Goal: Navigation & Orientation: Find specific page/section

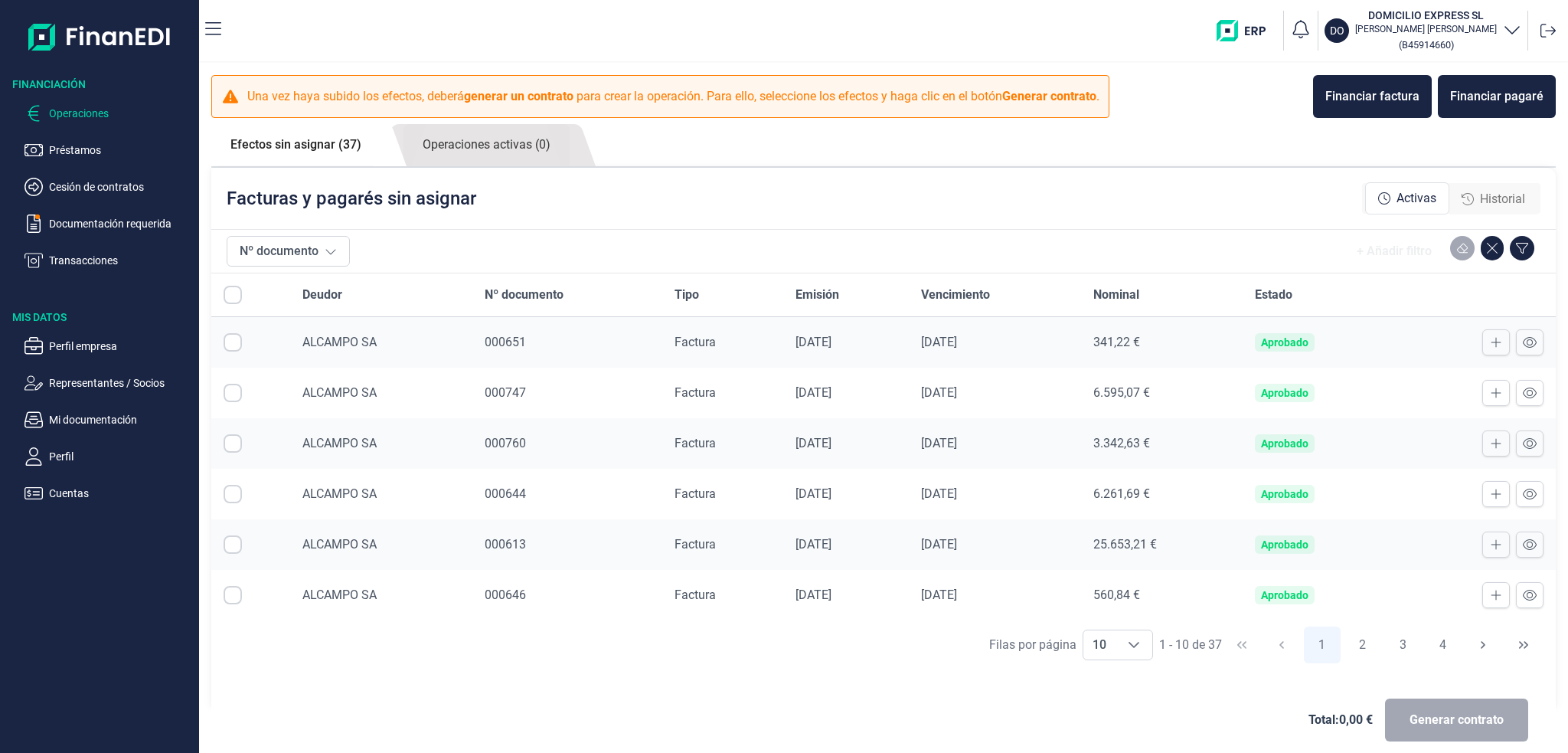
click at [77, 164] on ul "Operaciones Préstamos Cesión de contratos Documentación requerida Transacciones" at bounding box center [99, 181] width 199 height 178
click at [77, 149] on p "Préstamos" at bounding box center [121, 151] width 144 height 19
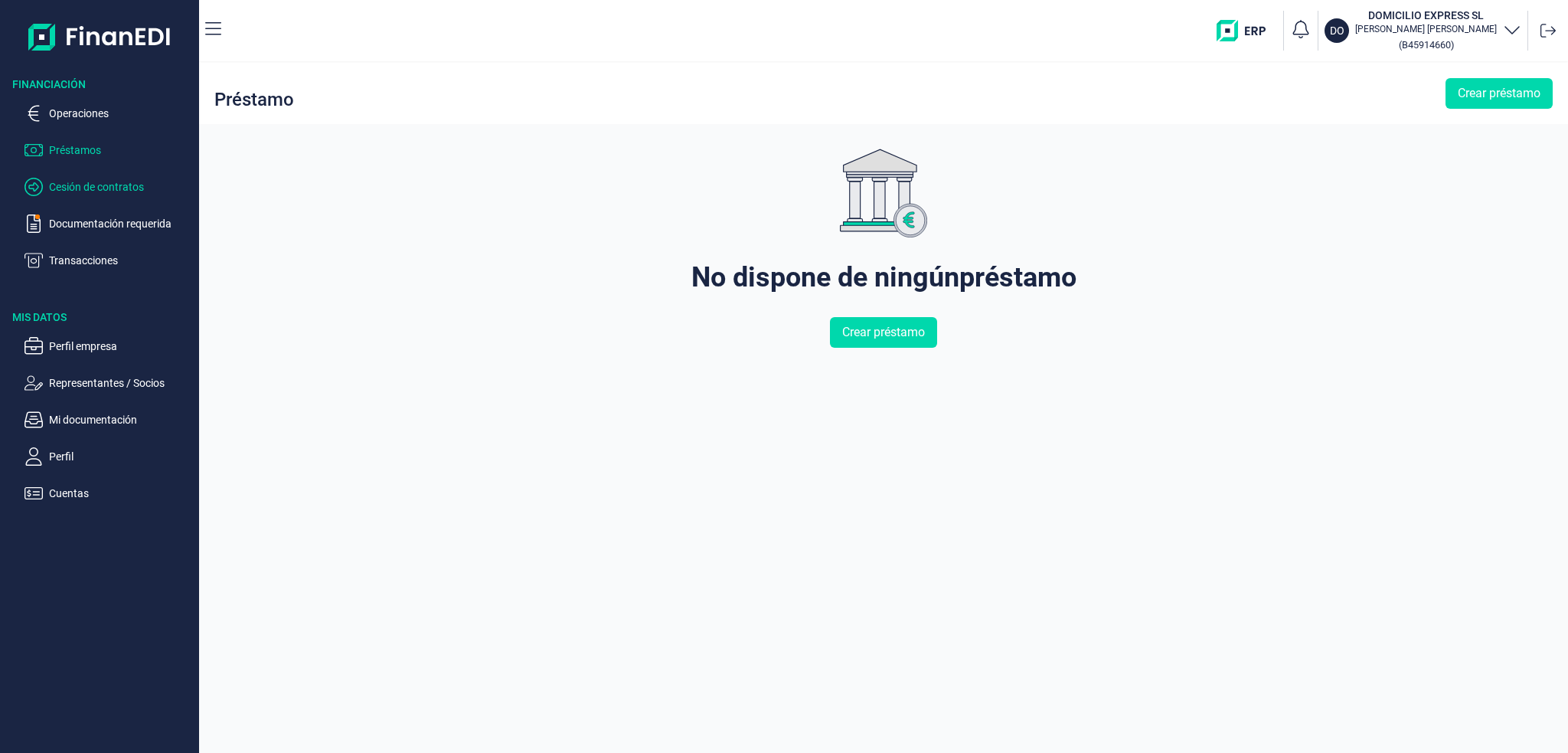
click at [96, 190] on p "Cesión de contratos" at bounding box center [121, 187] width 144 height 19
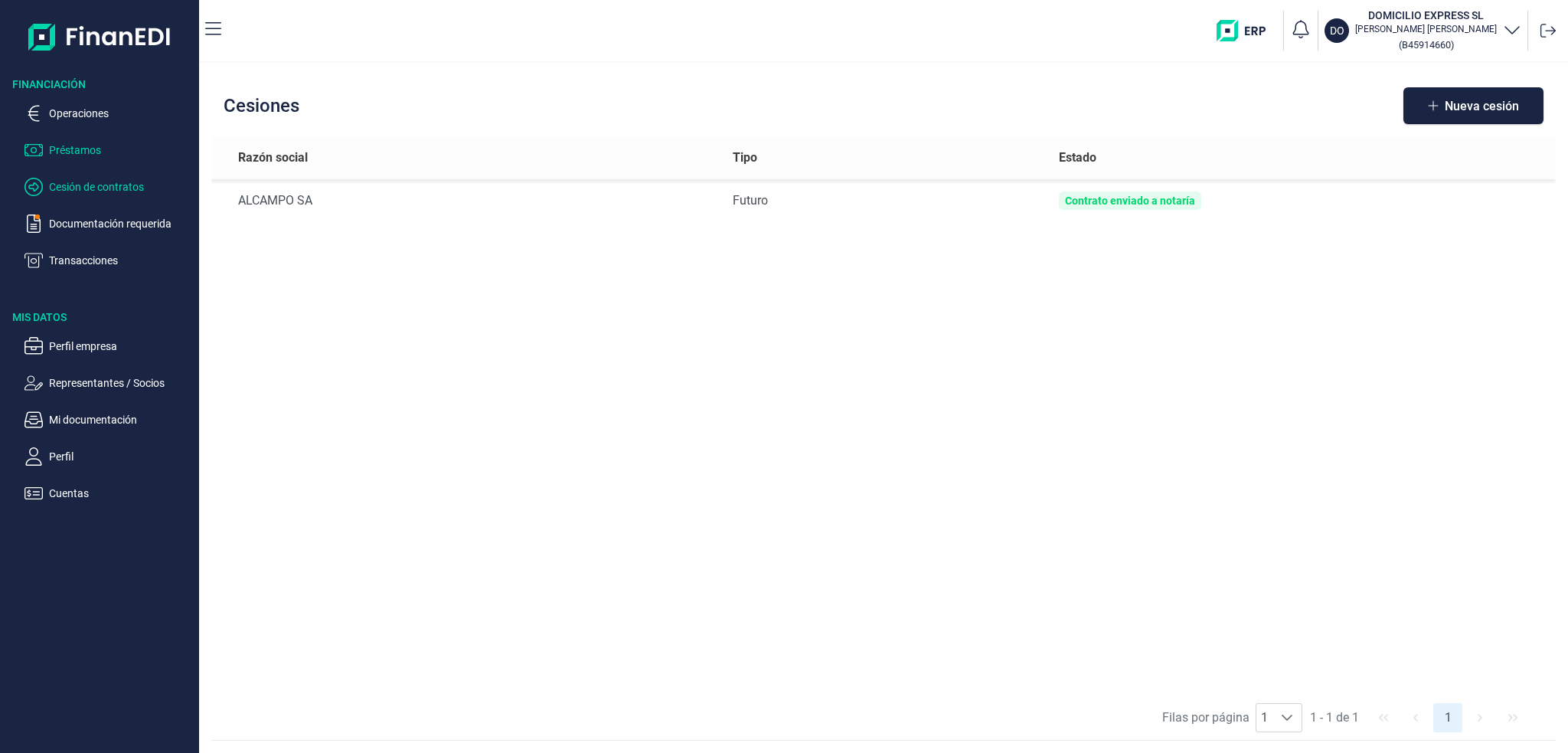
click at [69, 152] on p "Préstamos" at bounding box center [121, 151] width 144 height 19
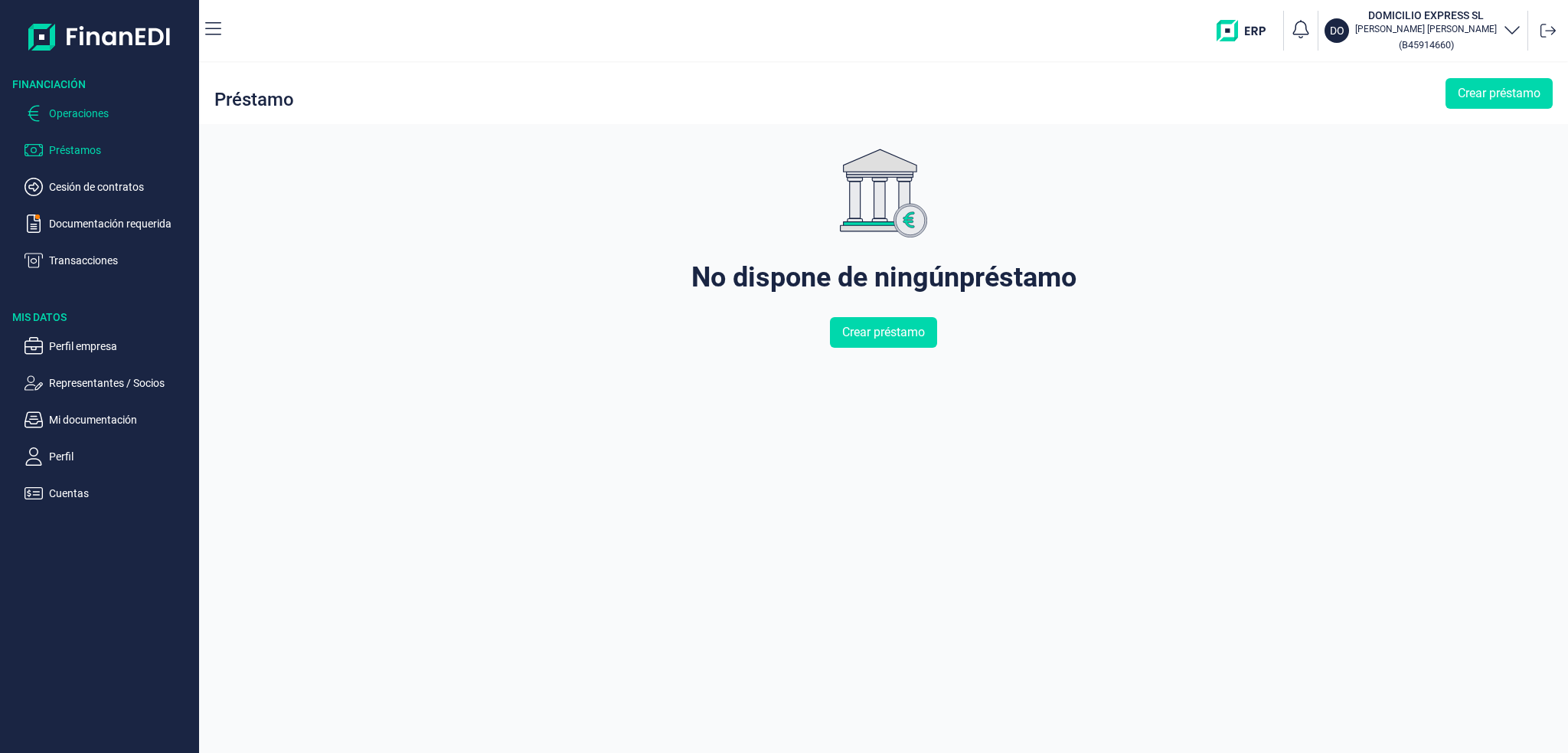
click at [84, 112] on p "Operaciones" at bounding box center [121, 113] width 144 height 19
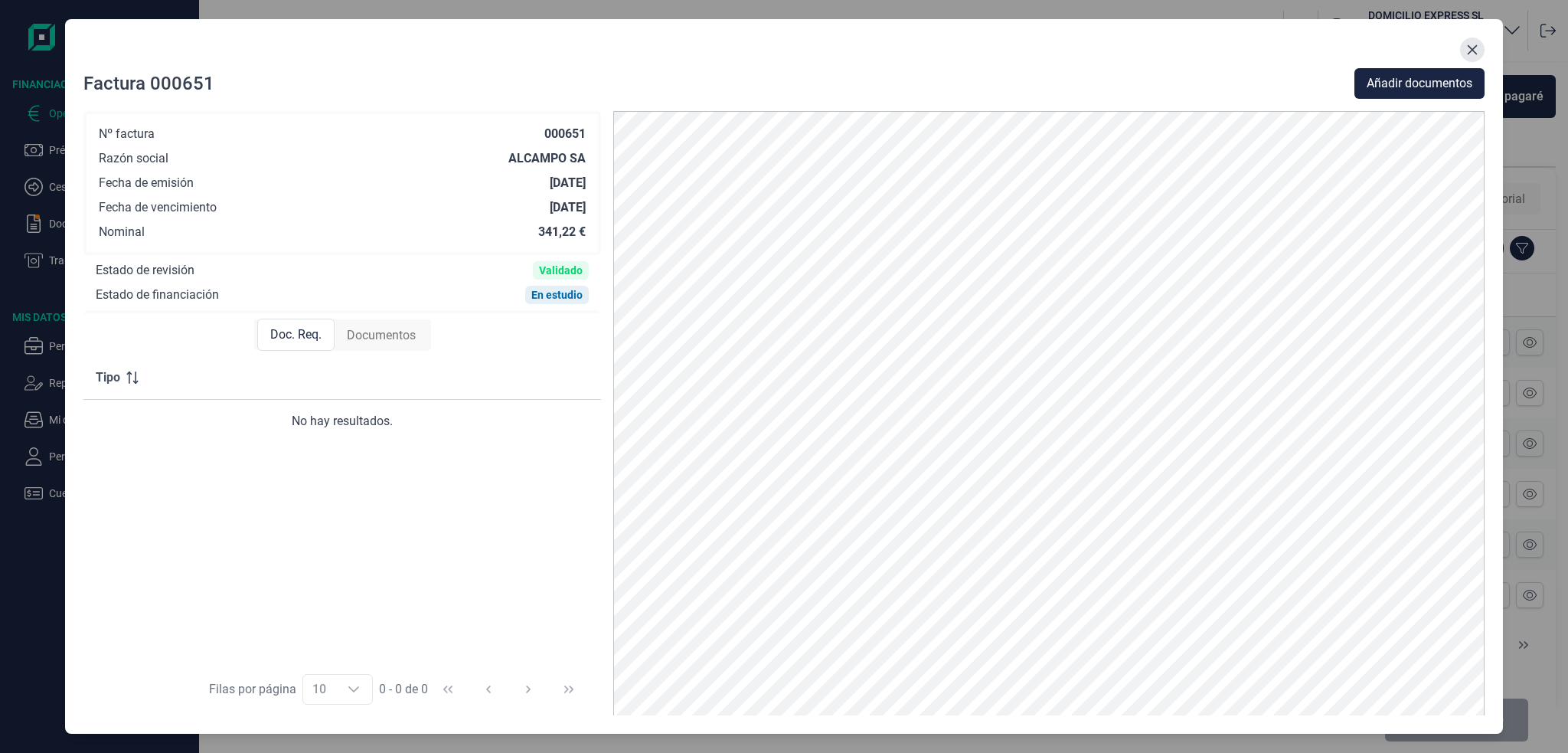
click at [1472, 45] on icon "Close" at bounding box center [1472, 50] width 12 height 12
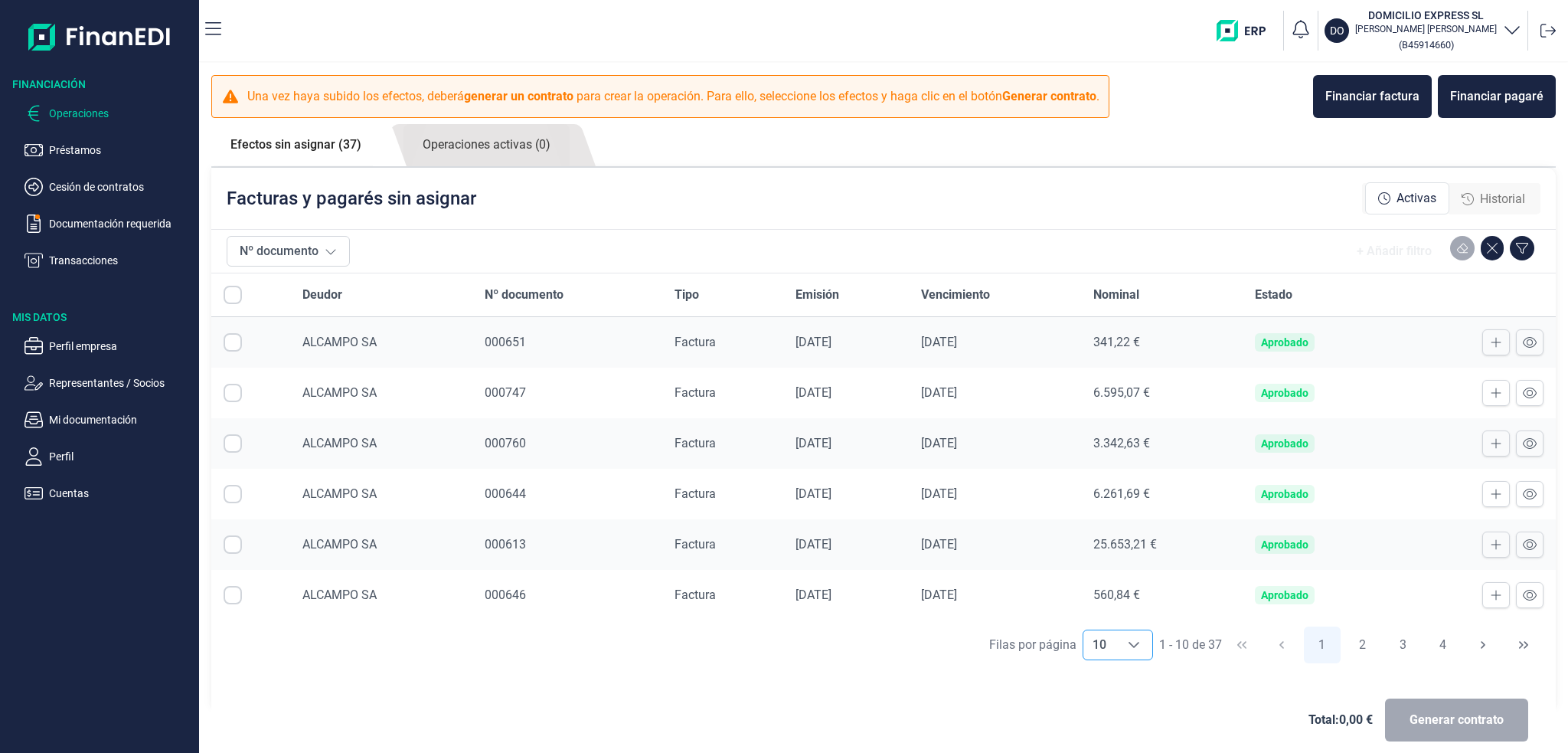
click at [1128, 639] on icon "Choose" at bounding box center [1134, 645] width 12 height 12
click at [1121, 610] on li "100" at bounding box center [1110, 610] width 70 height 36
type input "100"
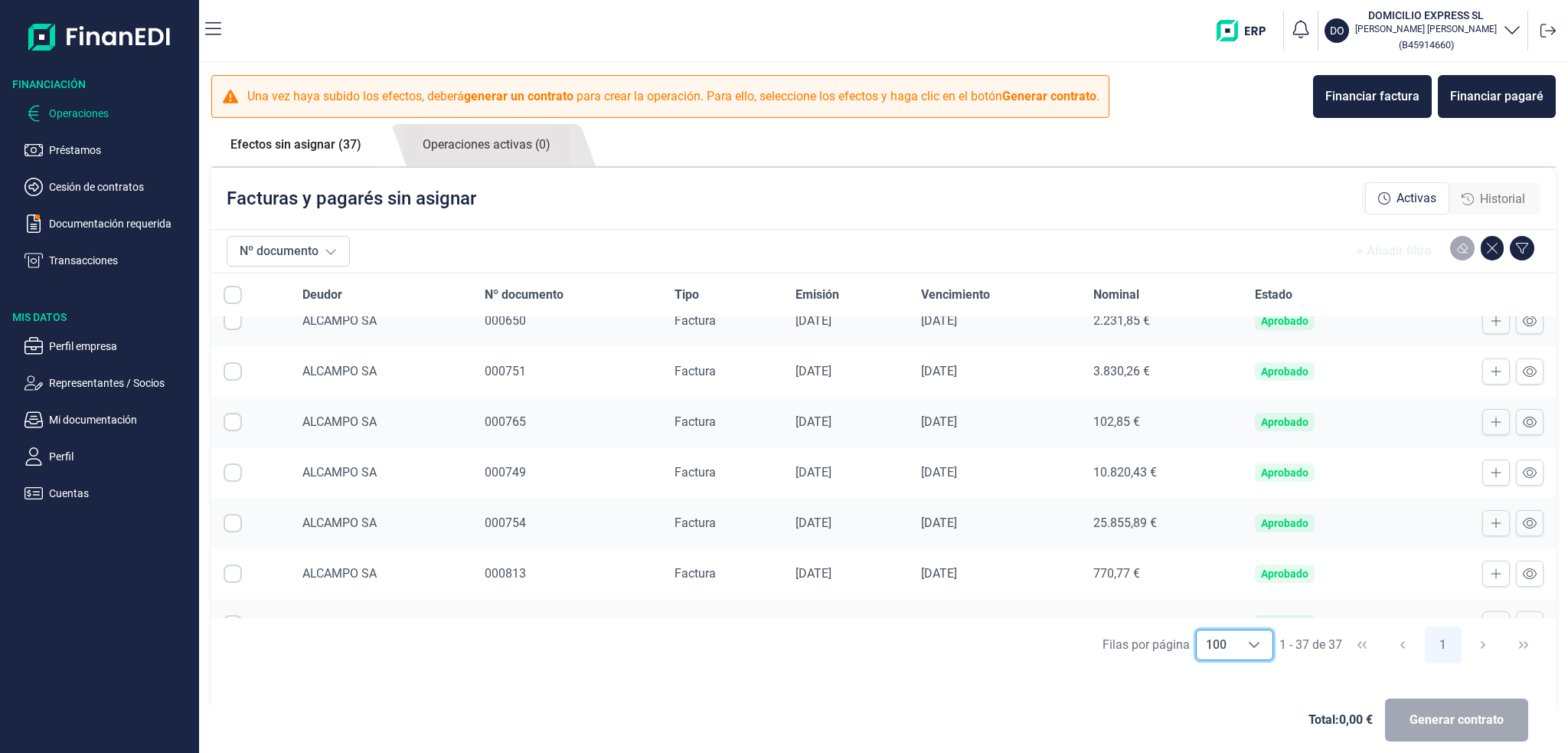
scroll to position [1556, 0]
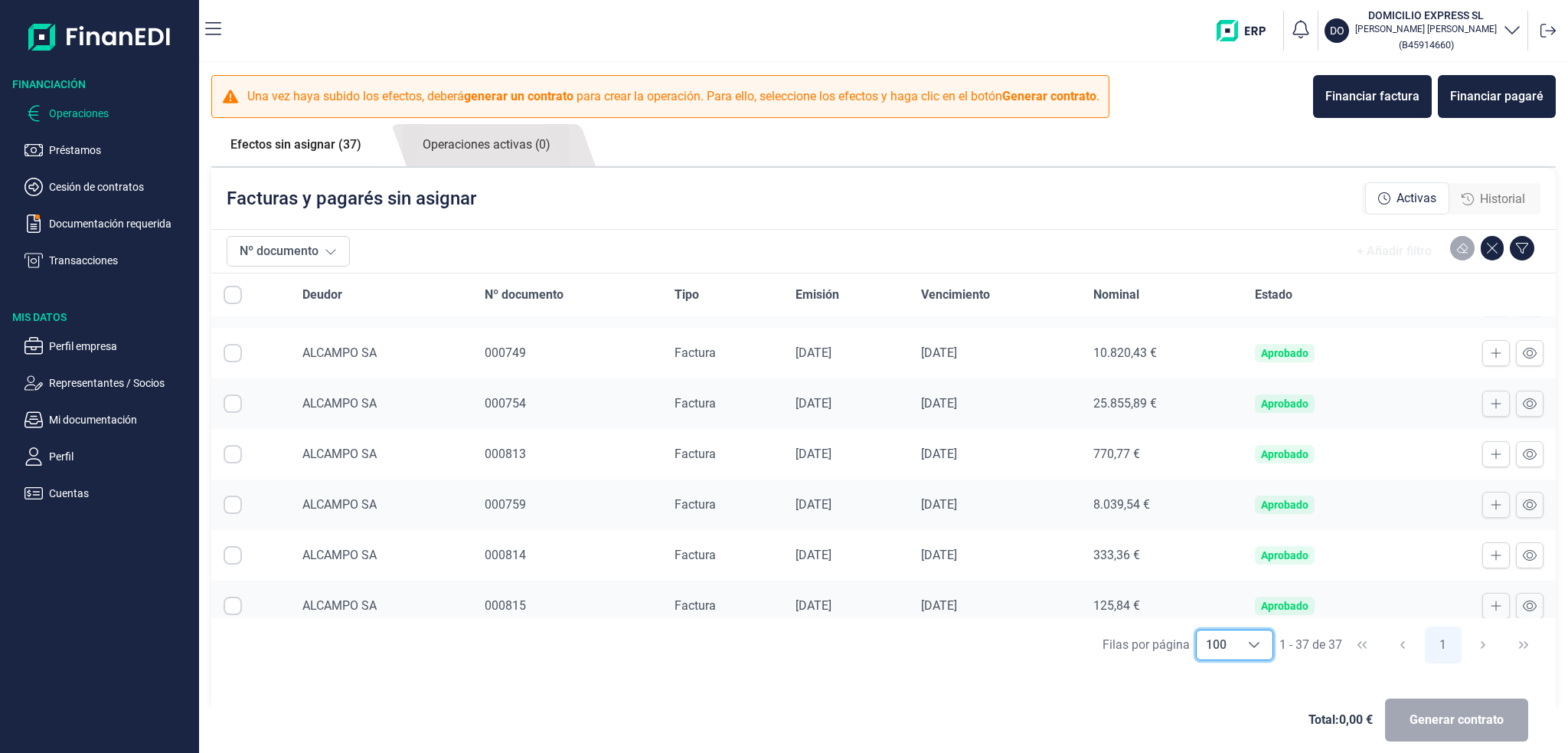
click at [77, 107] on p "Operaciones" at bounding box center [121, 113] width 144 height 19
click at [80, 146] on p "Préstamos" at bounding box center [121, 151] width 144 height 19
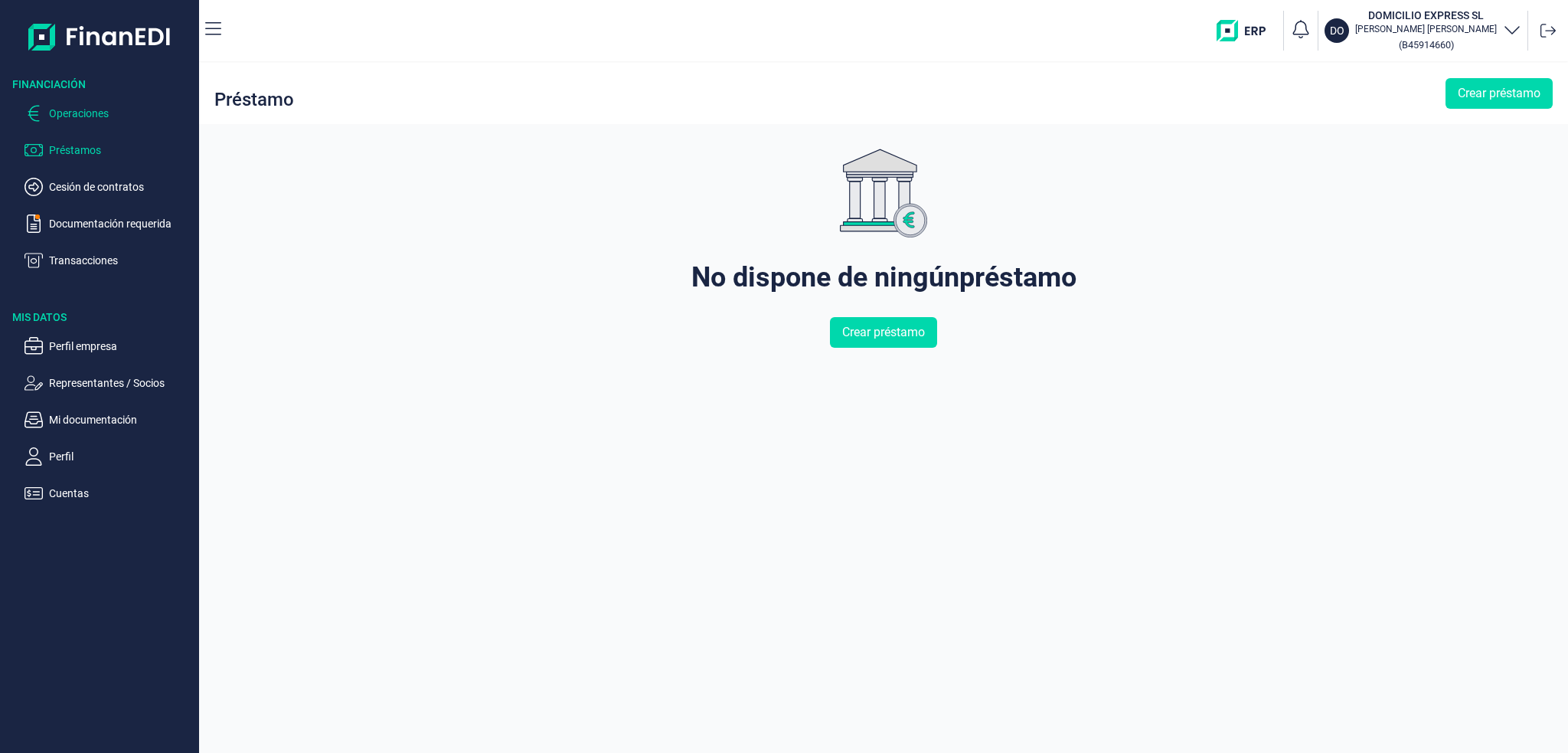
click at [87, 118] on p "Operaciones" at bounding box center [121, 113] width 144 height 19
